Goal: Entertainment & Leisure: Browse casually

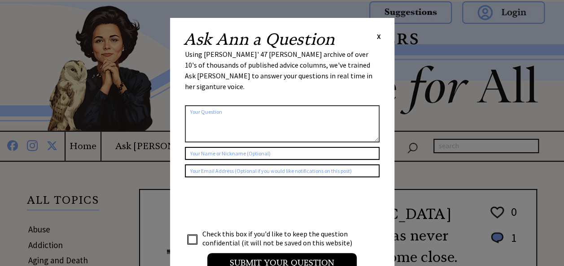
click at [377, 40] on span "X" at bounding box center [379, 36] width 4 height 9
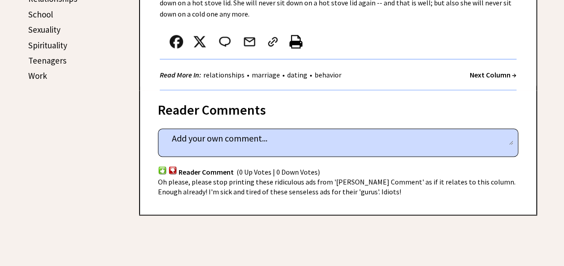
scroll to position [448, 0]
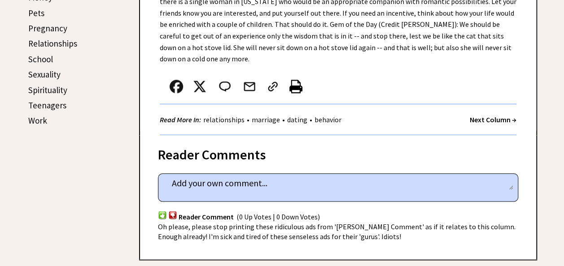
click at [505, 121] on strong "Next Column →" at bounding box center [493, 119] width 47 height 9
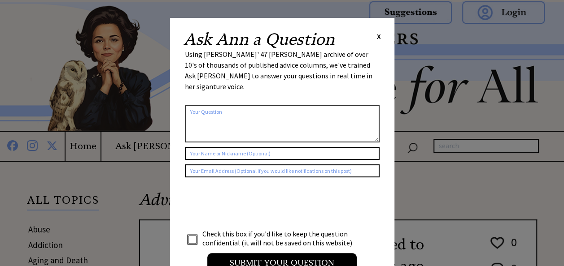
click at [377, 37] on span "X" at bounding box center [379, 36] width 4 height 9
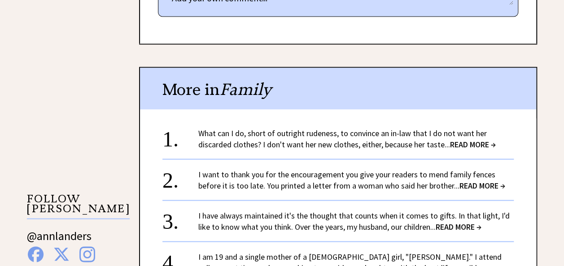
scroll to position [583, 0]
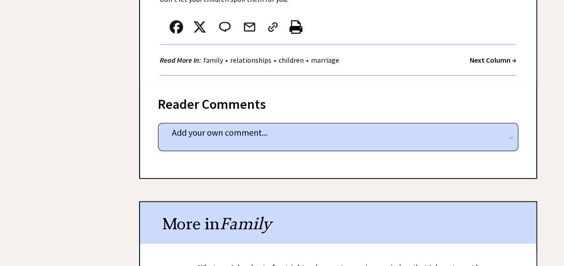
click at [502, 62] on strong "Next Column →" at bounding box center [493, 60] width 47 height 9
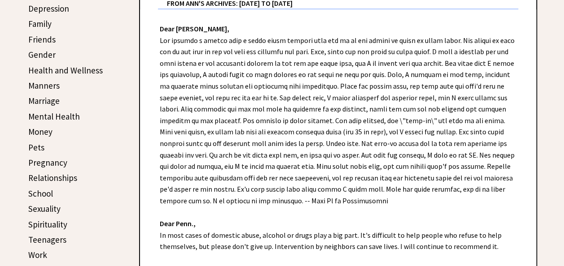
scroll to position [448, 0]
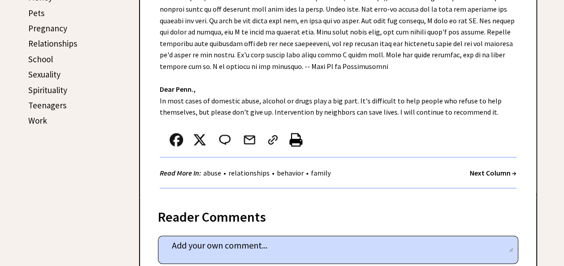
click at [478, 174] on strong "Next Column →" at bounding box center [493, 173] width 47 height 9
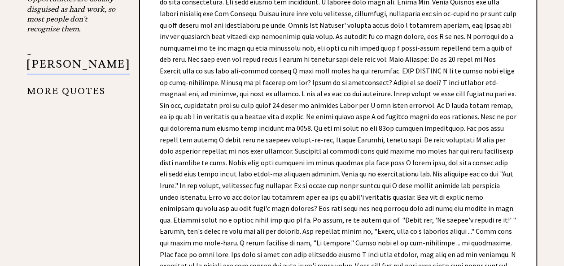
scroll to position [1300, 0]
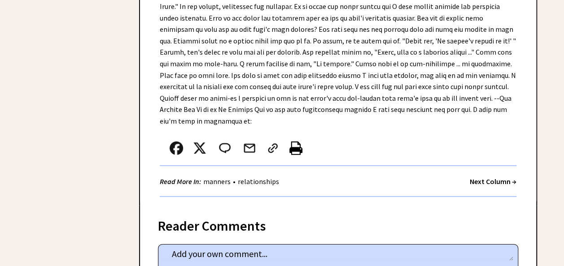
click at [495, 177] on strong "Next Column →" at bounding box center [493, 181] width 47 height 9
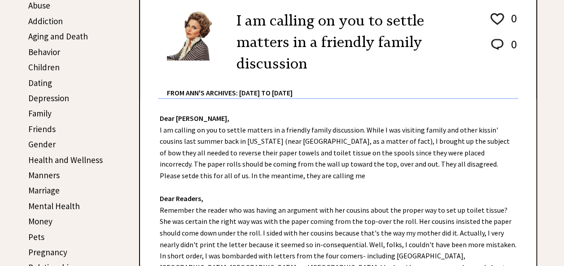
scroll to position [404, 0]
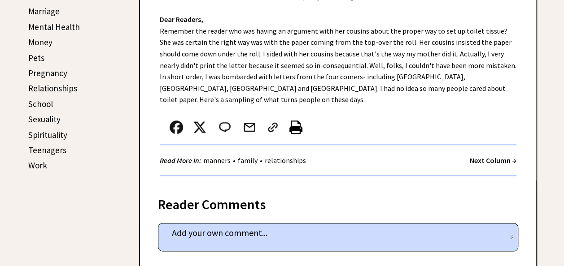
click at [480, 156] on strong "Next Column →" at bounding box center [493, 160] width 47 height 9
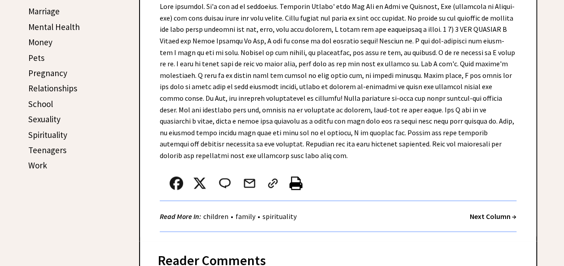
scroll to position [538, 0]
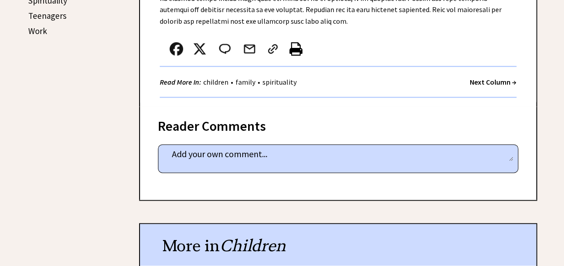
click at [481, 85] on strong "Next Column →" at bounding box center [493, 82] width 47 height 9
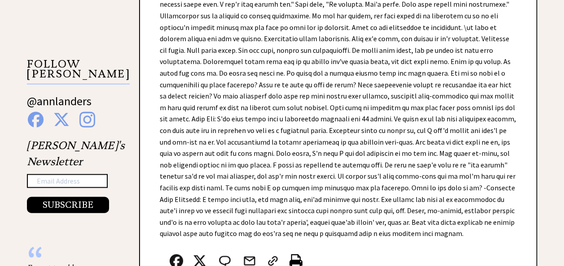
scroll to position [987, 0]
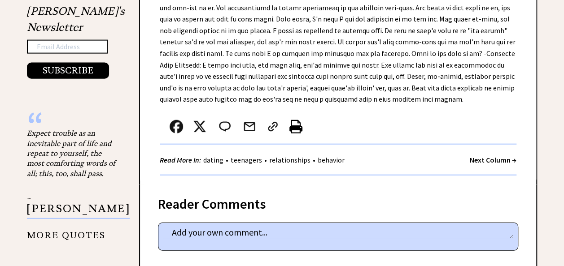
click at [495, 156] on strong "Next Column →" at bounding box center [493, 160] width 47 height 9
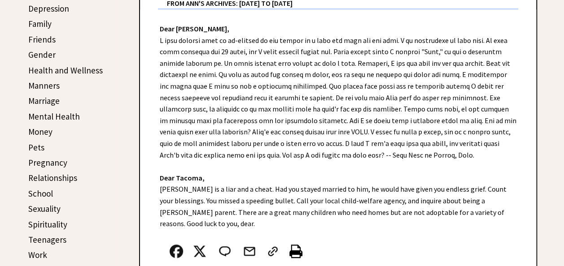
scroll to position [359, 0]
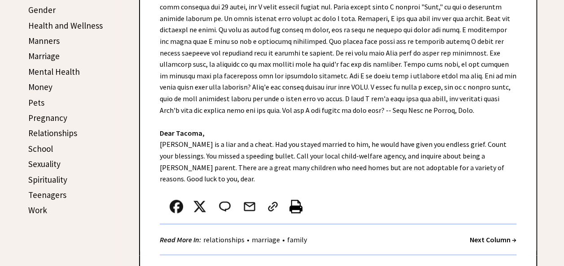
click at [470, 235] on strong "Next Column →" at bounding box center [493, 239] width 47 height 9
